Goal: Task Accomplishment & Management: Manage account settings

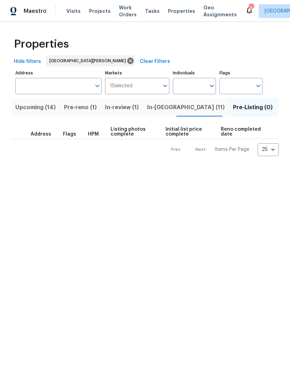
click at [130, 108] on span "In-review (1)" at bounding box center [122, 108] width 34 height 10
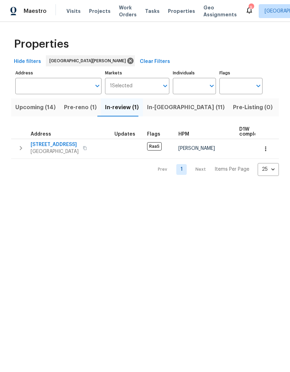
click at [160, 108] on span "In-reno (11)" at bounding box center [186, 108] width 78 height 10
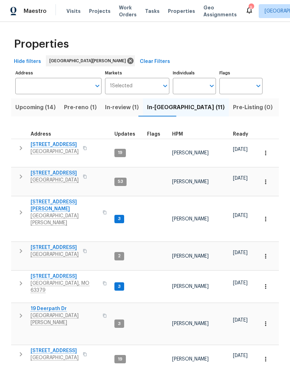
click at [46, 144] on span "2132 Ridgedale Dr" at bounding box center [55, 144] width 48 height 7
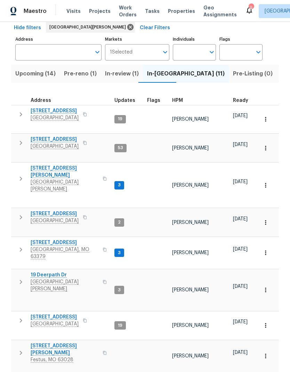
scroll to position [33, 0]
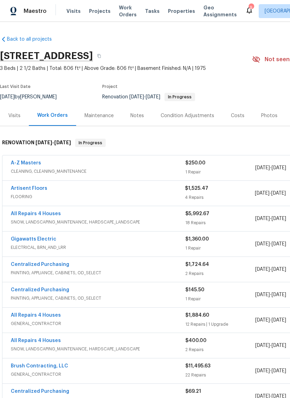
click at [141, 113] on div "Notes" at bounding box center [137, 115] width 14 height 7
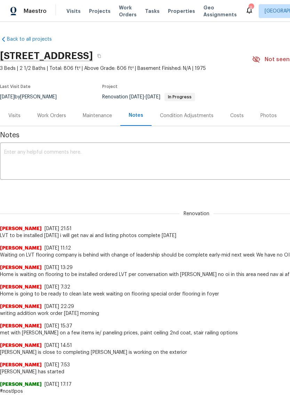
click at [208, 158] on textarea at bounding box center [196, 162] width 385 height 24
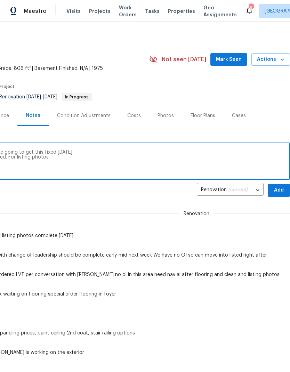
scroll to position [0, 103]
type textarea "Wrong flooring was installed on Friday they are going to get this fixed tomorro…"
click at [276, 188] on span "Add" at bounding box center [278, 190] width 11 height 9
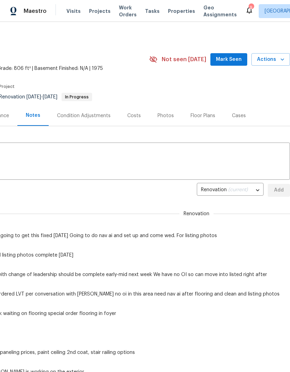
click at [236, 58] on span "Mark Seen" at bounding box center [229, 59] width 26 height 9
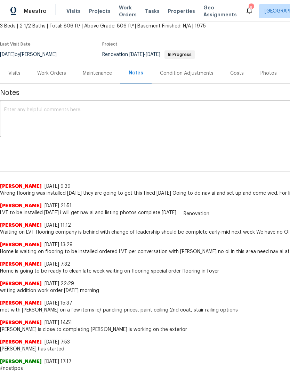
scroll to position [46, 0]
